Goal: Task Accomplishment & Management: Manage account settings

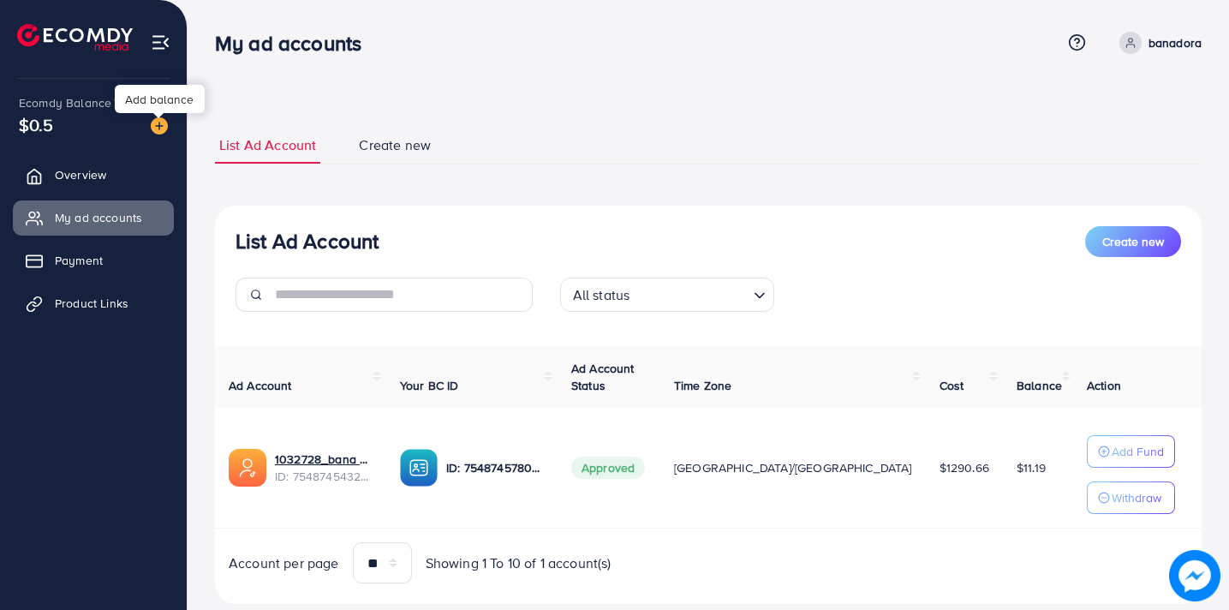
click at [154, 122] on img at bounding box center [159, 125] width 17 height 17
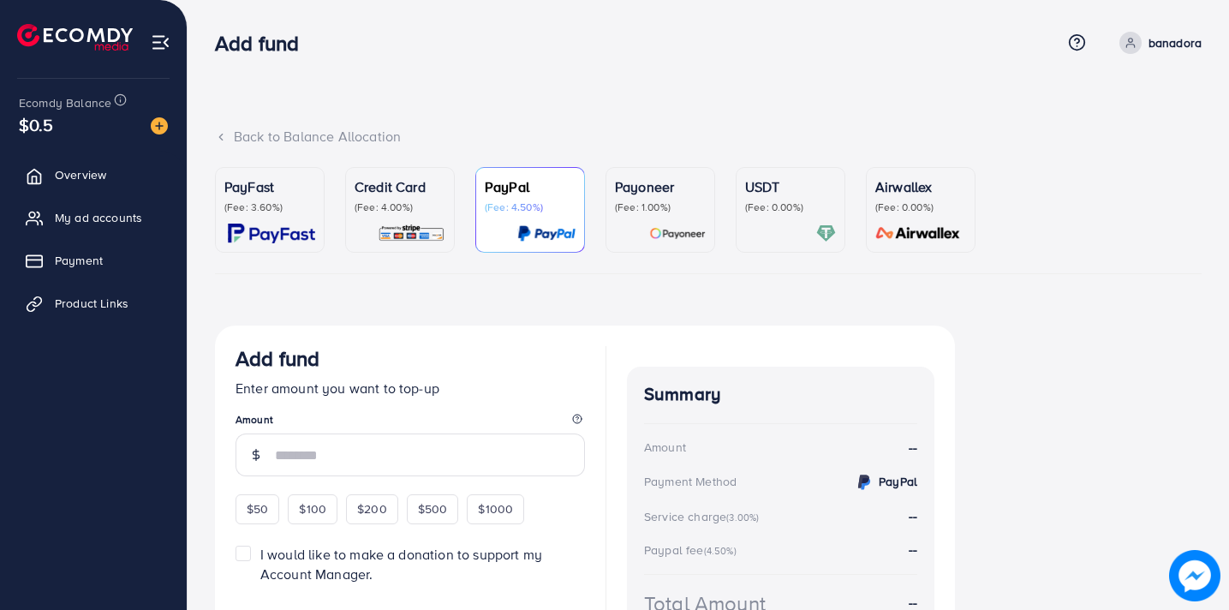
click at [373, 189] on p "Credit Card" at bounding box center [399, 186] width 91 height 21
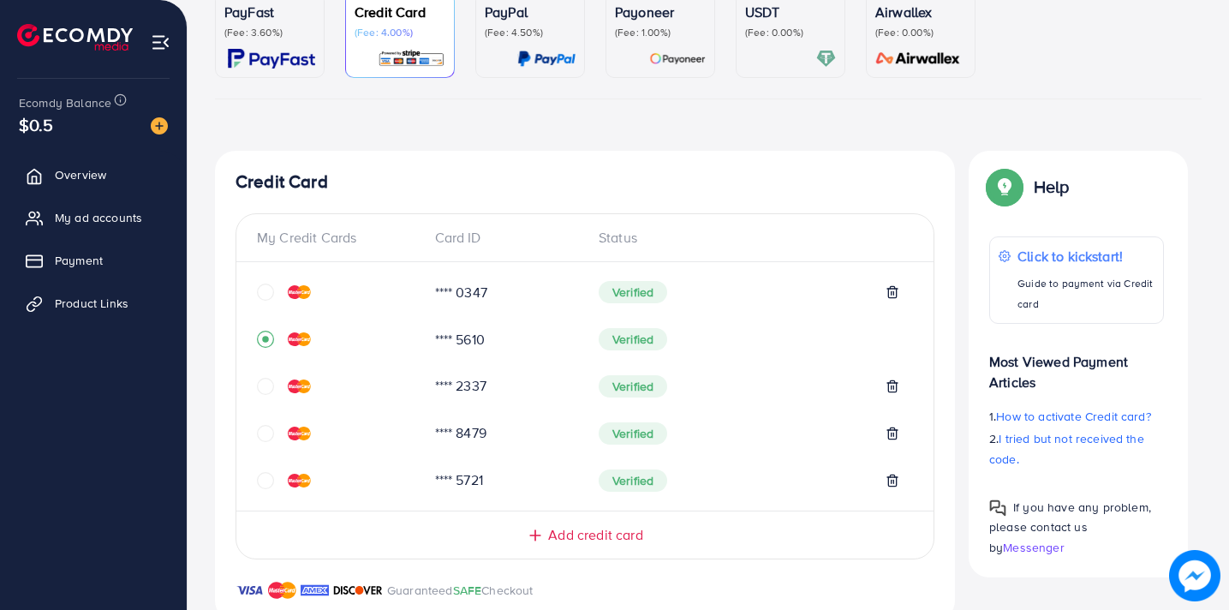
scroll to position [177, 0]
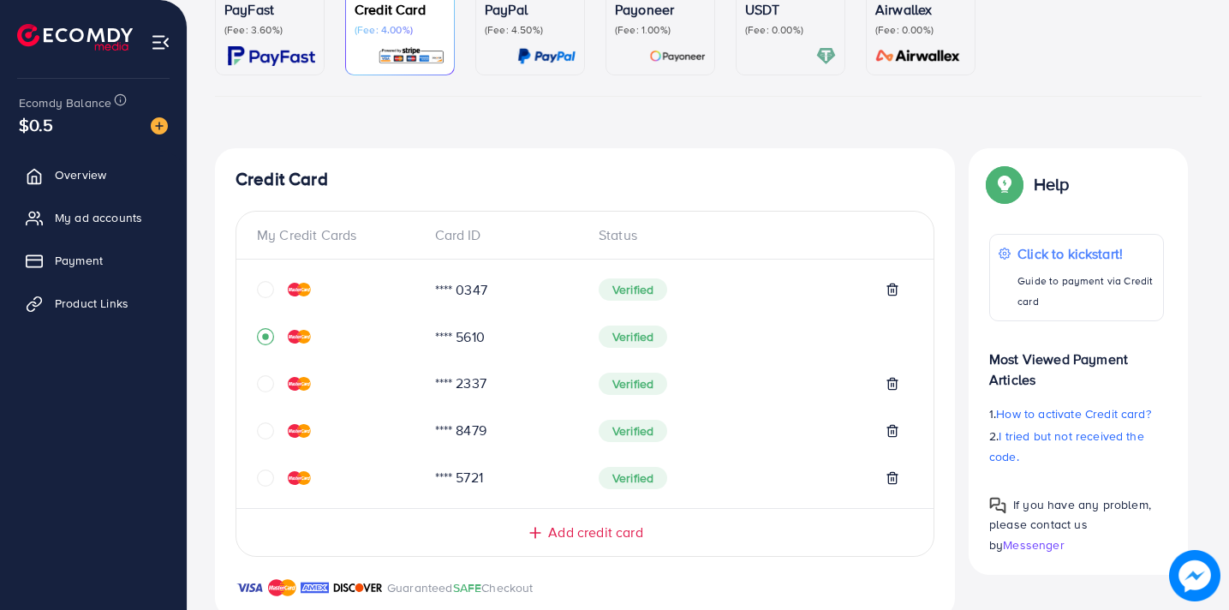
click at [265, 289] on icon "circle" at bounding box center [265, 289] width 17 height 17
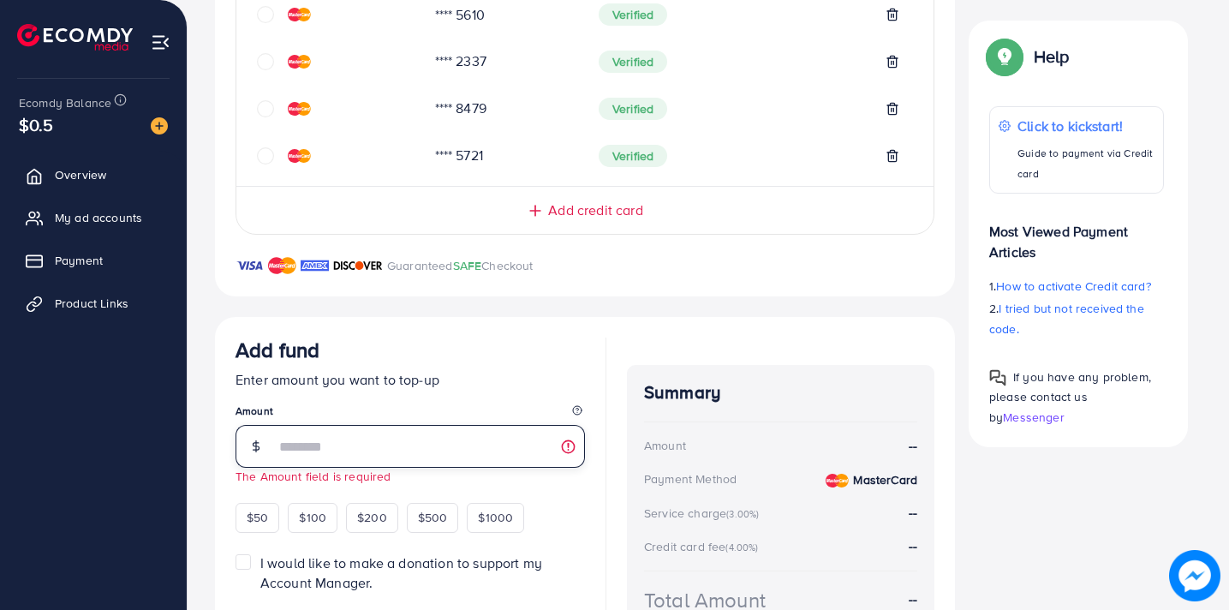
scroll to position [528, 0]
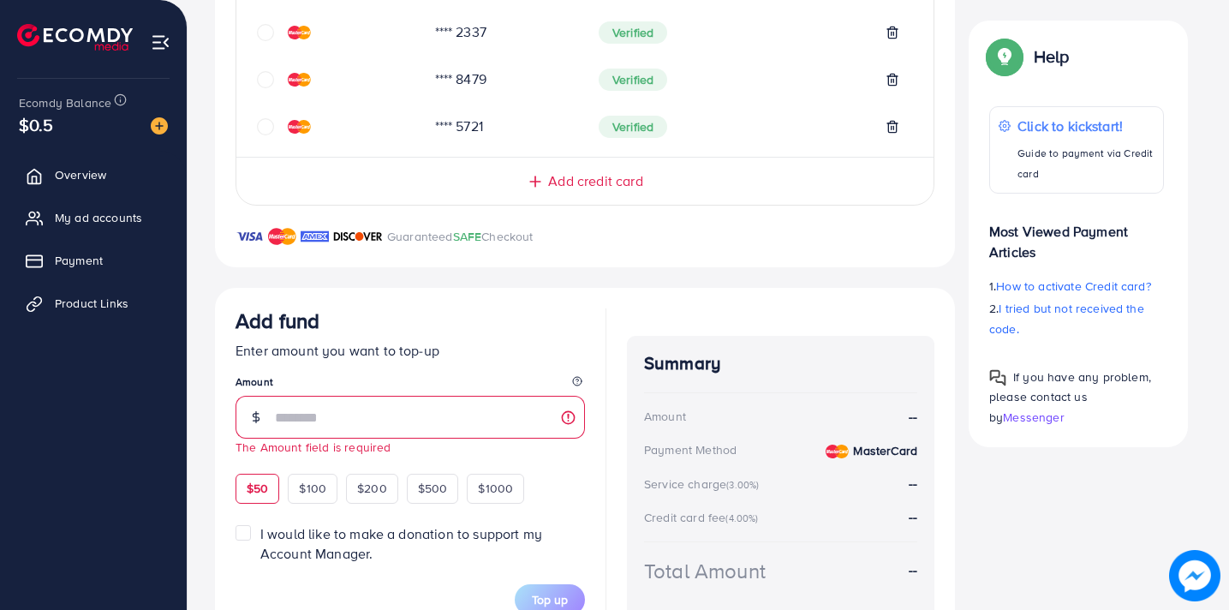
click at [267, 480] on span "$50" at bounding box center [257, 487] width 21 height 17
type input "**"
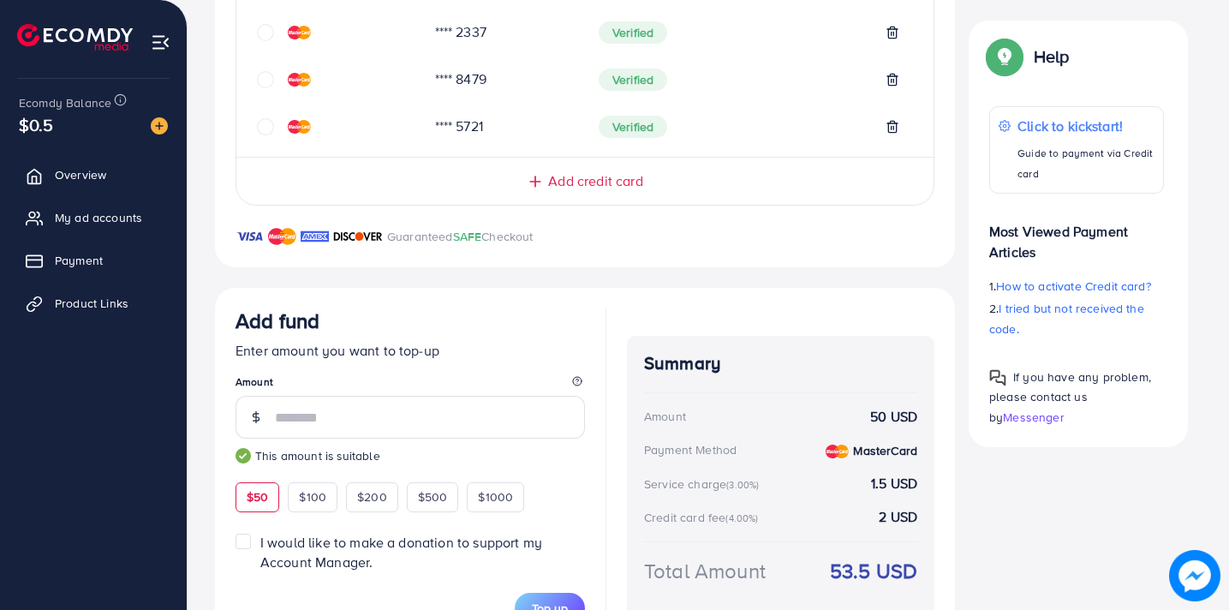
scroll to position [610, 0]
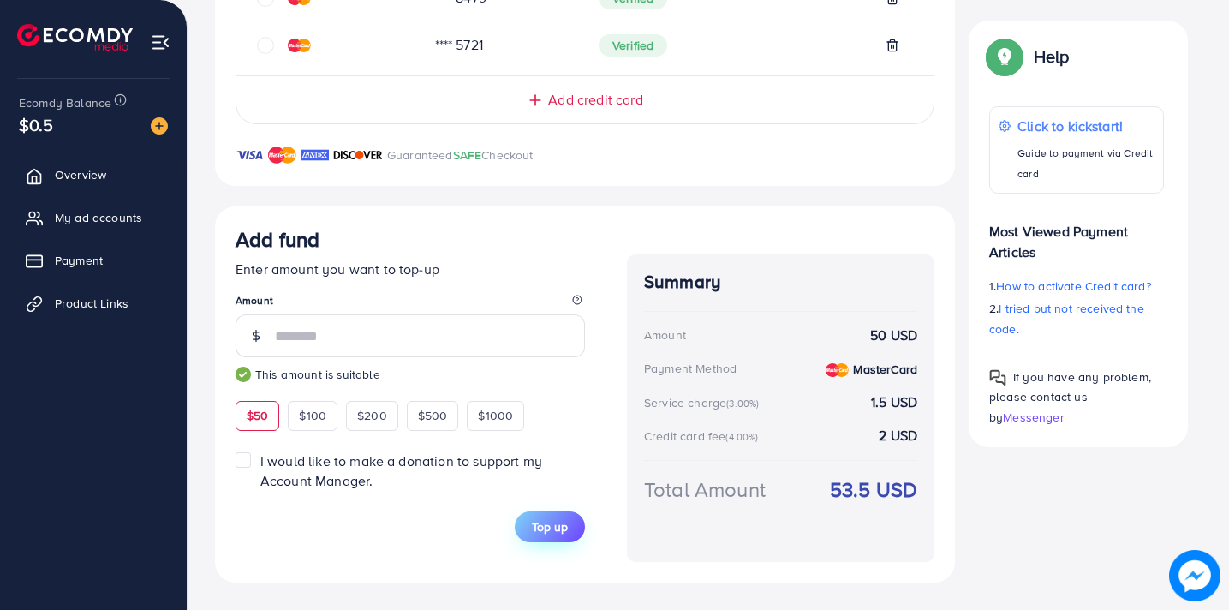
click at [550, 527] on span "Top up" at bounding box center [550, 526] width 36 height 17
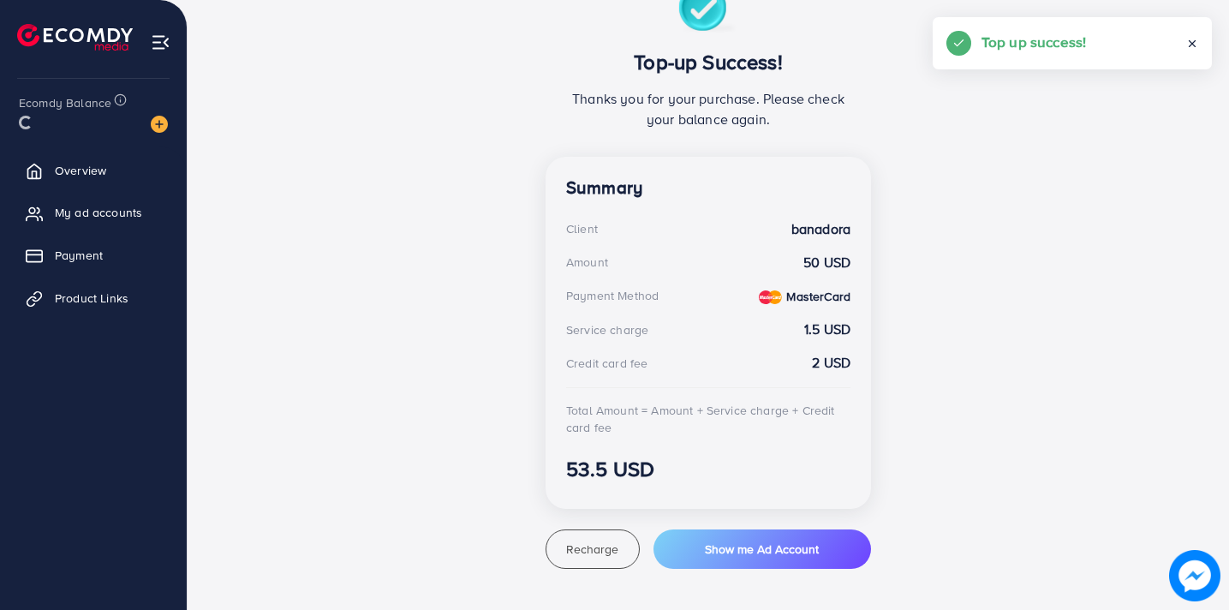
scroll to position [342, 0]
